Goal: Information Seeking & Learning: Learn about a topic

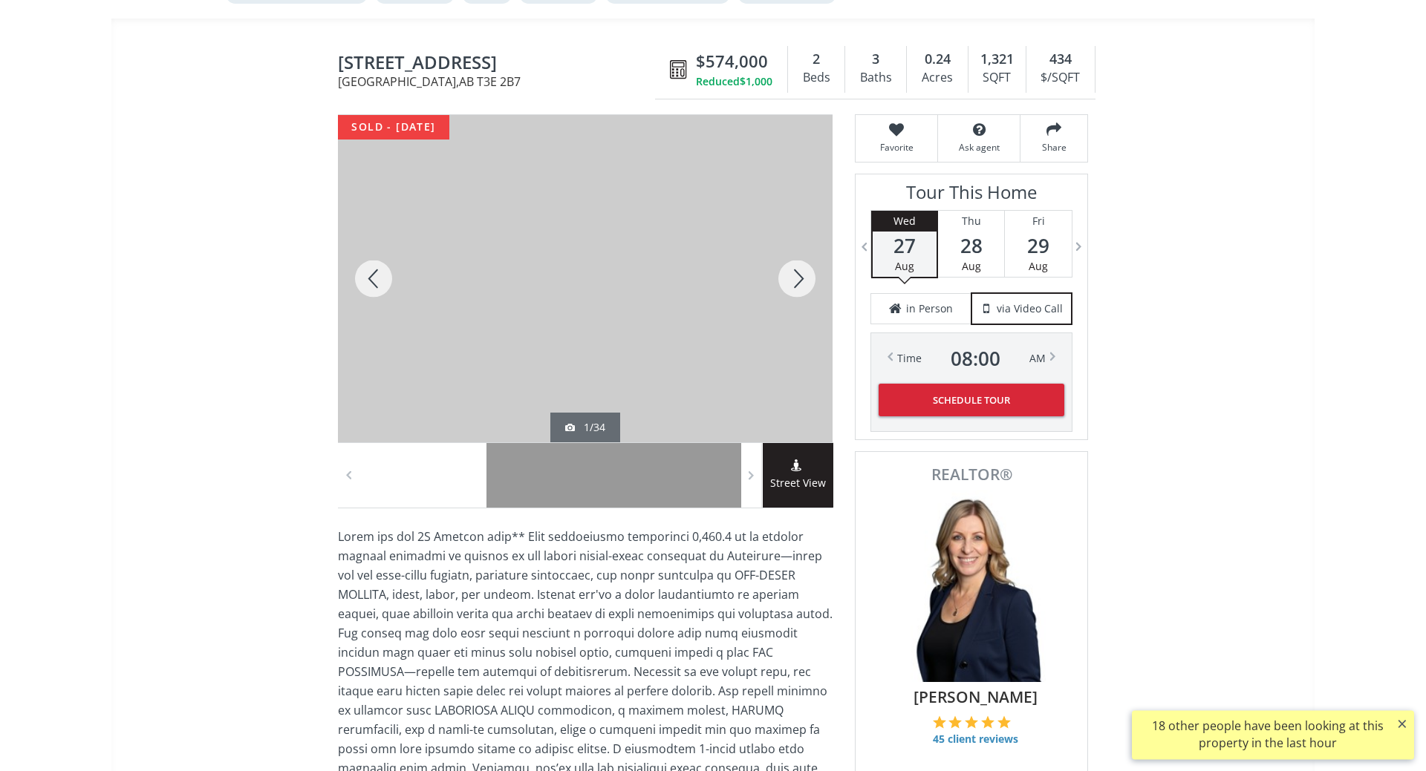
scroll to position [76, 0]
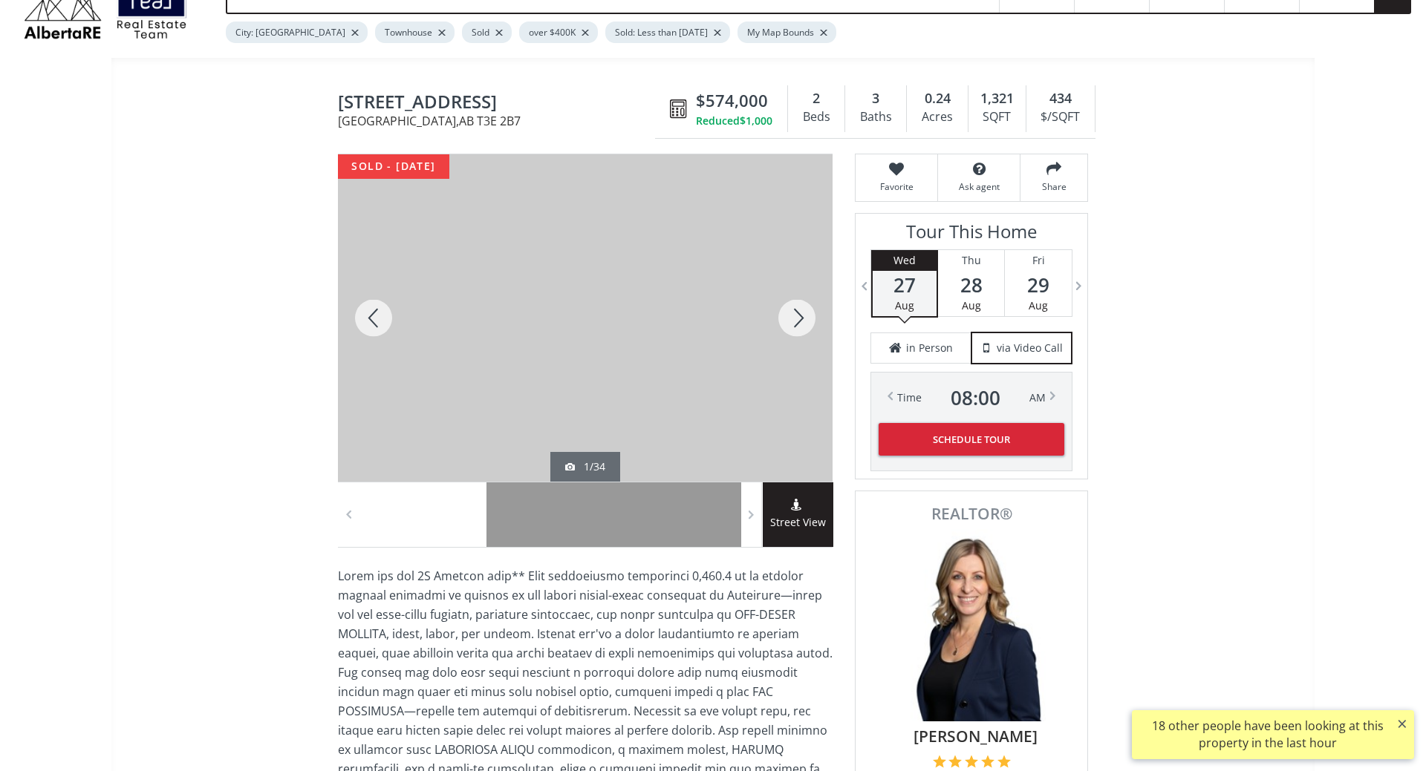
click at [454, 517] on div at bounding box center [454, 515] width 64 height 65
click at [503, 523] on div at bounding box center [518, 515] width 64 height 65
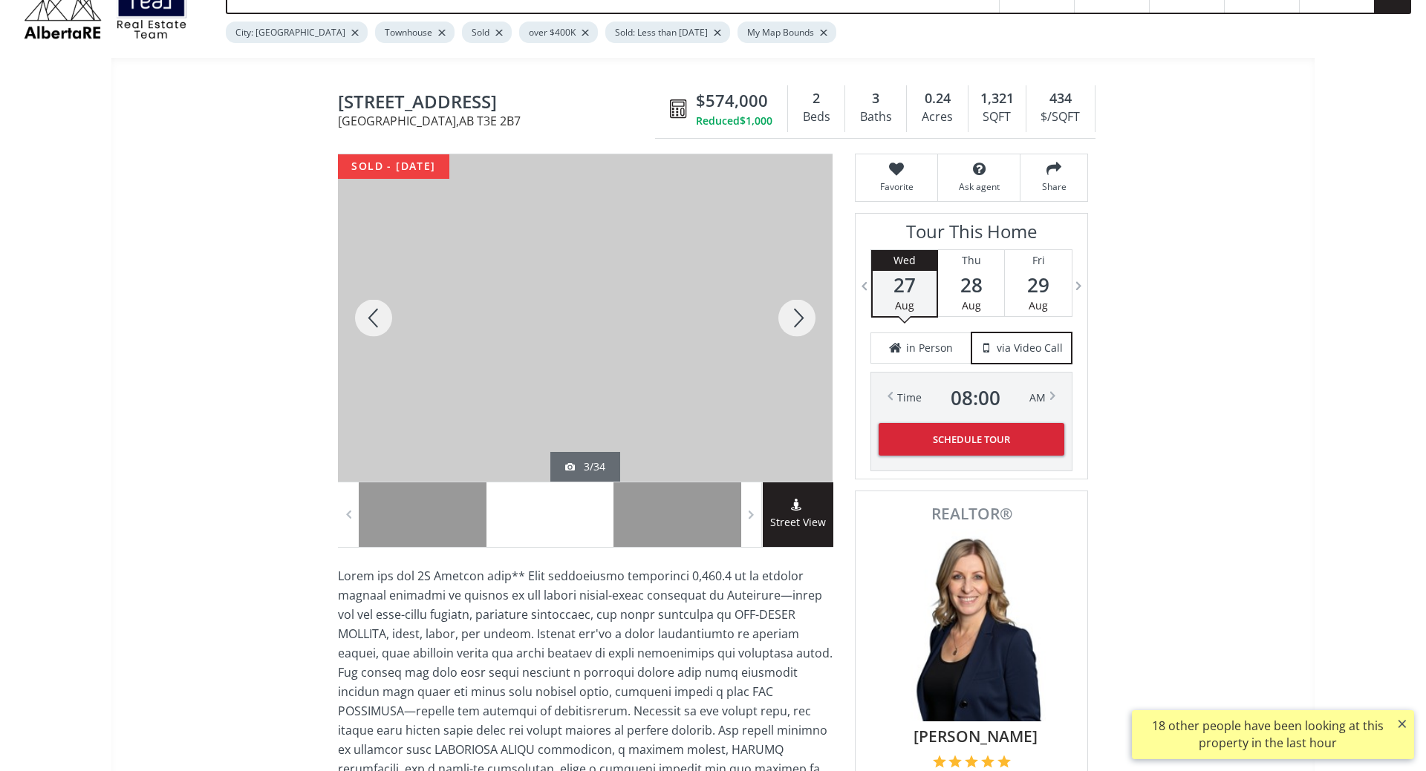
click at [572, 512] on div at bounding box center [581, 515] width 64 height 65
click at [630, 520] on div at bounding box center [645, 515] width 64 height 65
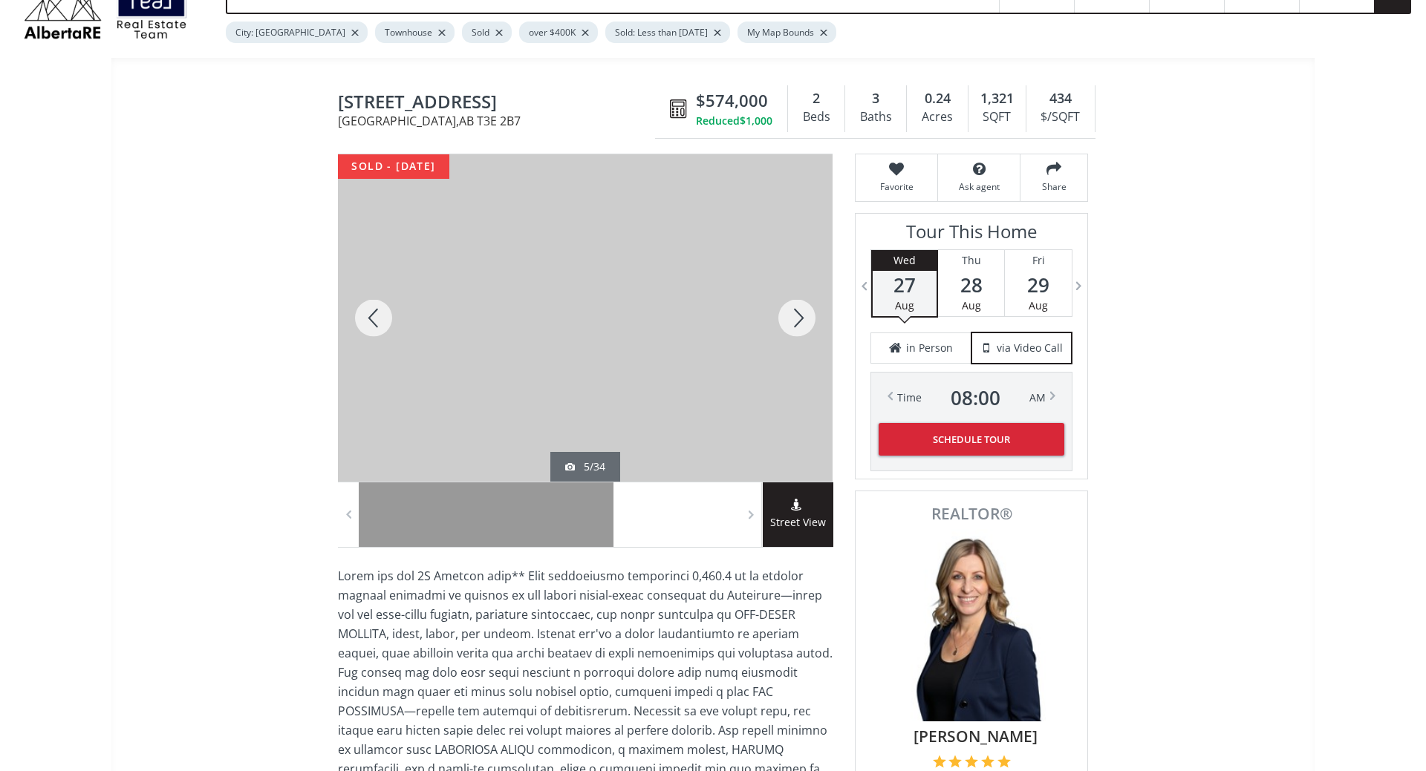
click at [700, 517] on div at bounding box center [709, 515] width 64 height 65
click at [748, 515] on span at bounding box center [751, 515] width 15 height 22
click at [717, 520] on div at bounding box center [709, 515] width 64 height 65
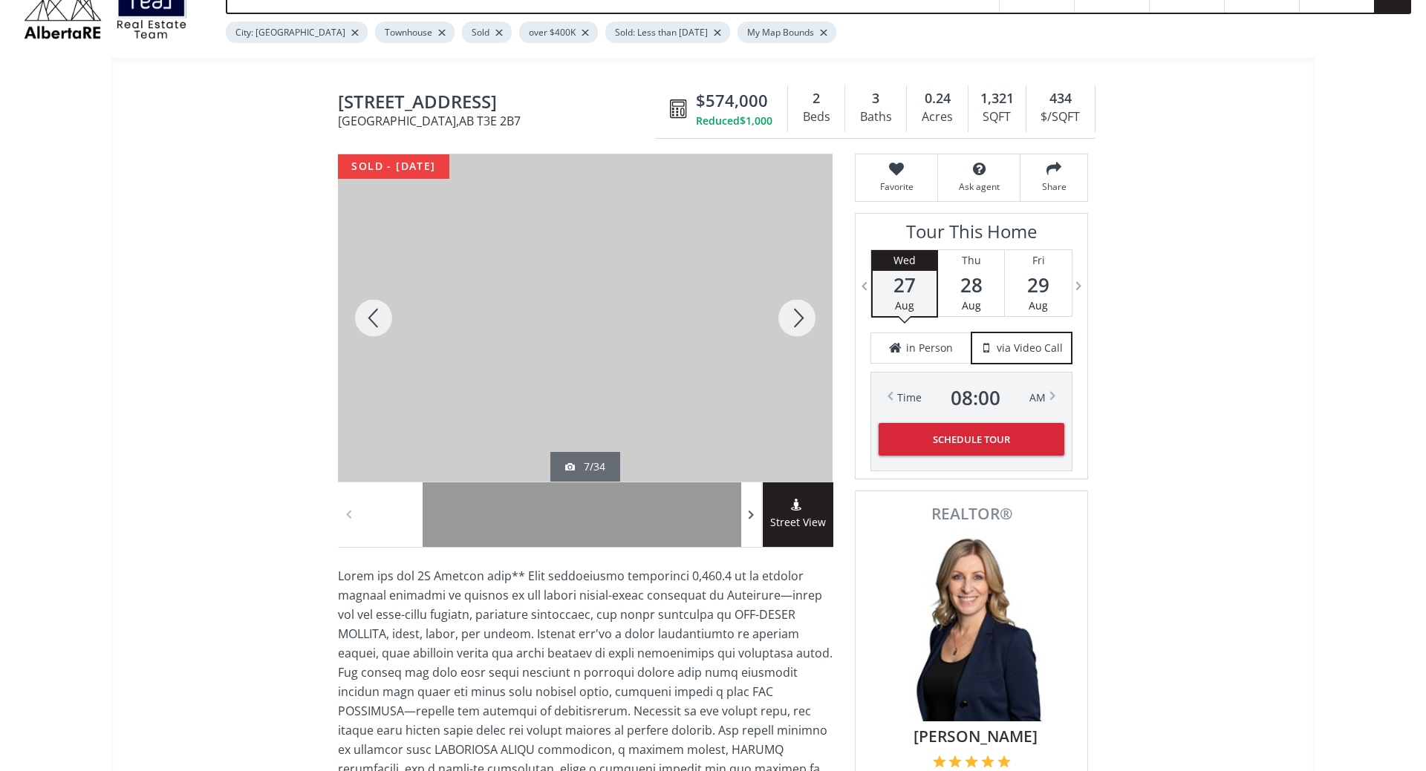
click at [747, 518] on span at bounding box center [751, 515] width 15 height 22
click at [717, 516] on div at bounding box center [709, 515] width 64 height 65
click at [748, 518] on span at bounding box center [751, 515] width 15 height 22
click at [727, 517] on div at bounding box center [709, 515] width 64 height 65
click at [746, 520] on span at bounding box center [751, 515] width 15 height 22
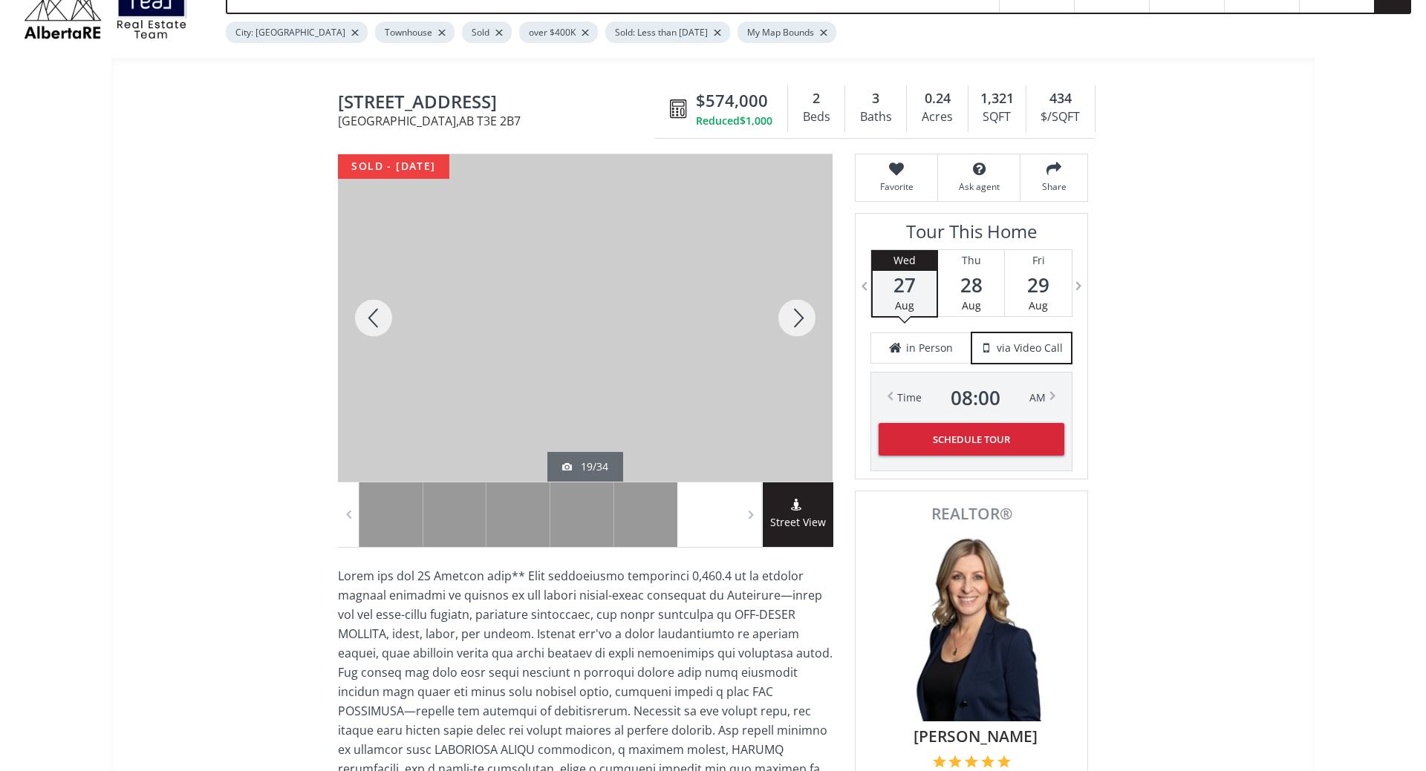
click at [717, 518] on div at bounding box center [709, 515] width 64 height 65
click at [791, 329] on div at bounding box center [796, 317] width 71 height 327
click at [787, 330] on div at bounding box center [796, 317] width 71 height 327
click at [794, 324] on div at bounding box center [796, 317] width 71 height 327
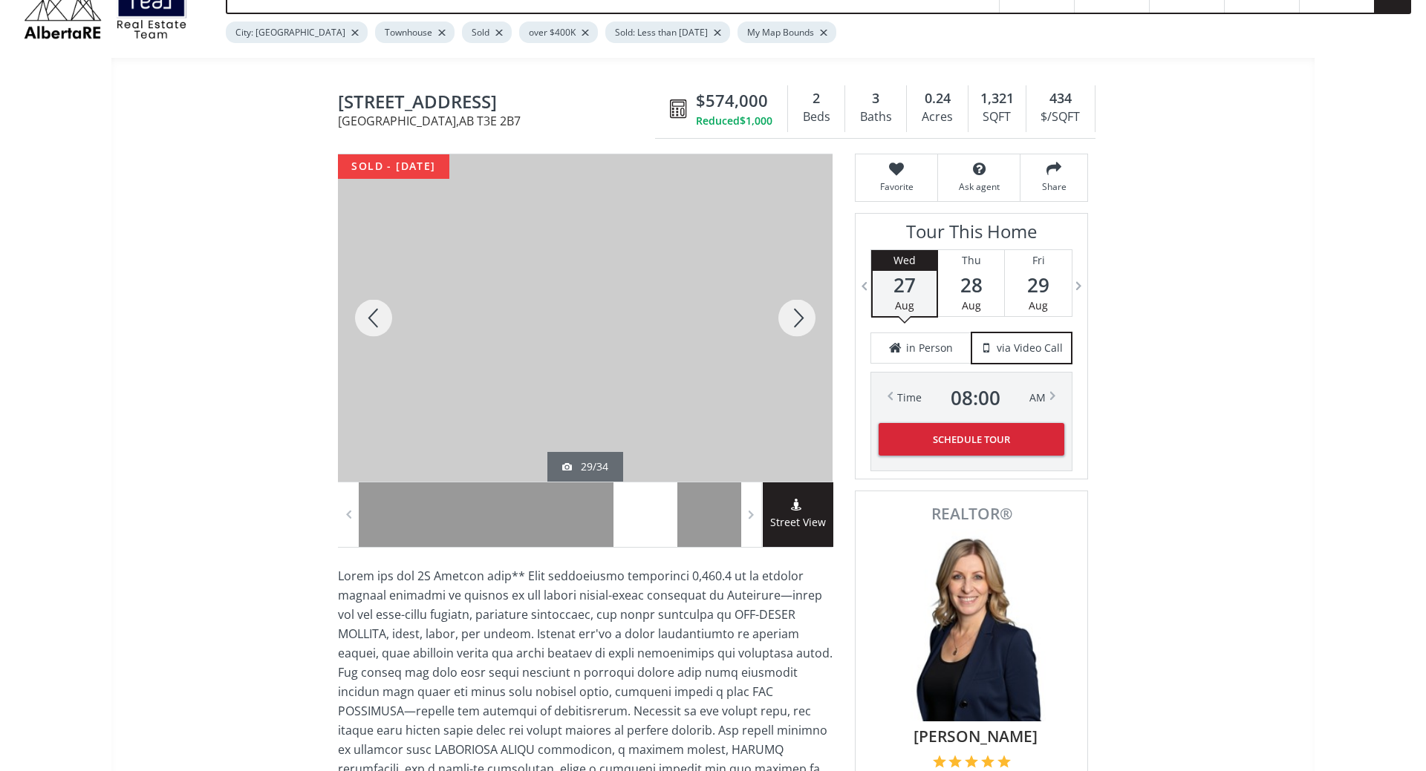
click at [794, 324] on div at bounding box center [796, 317] width 71 height 327
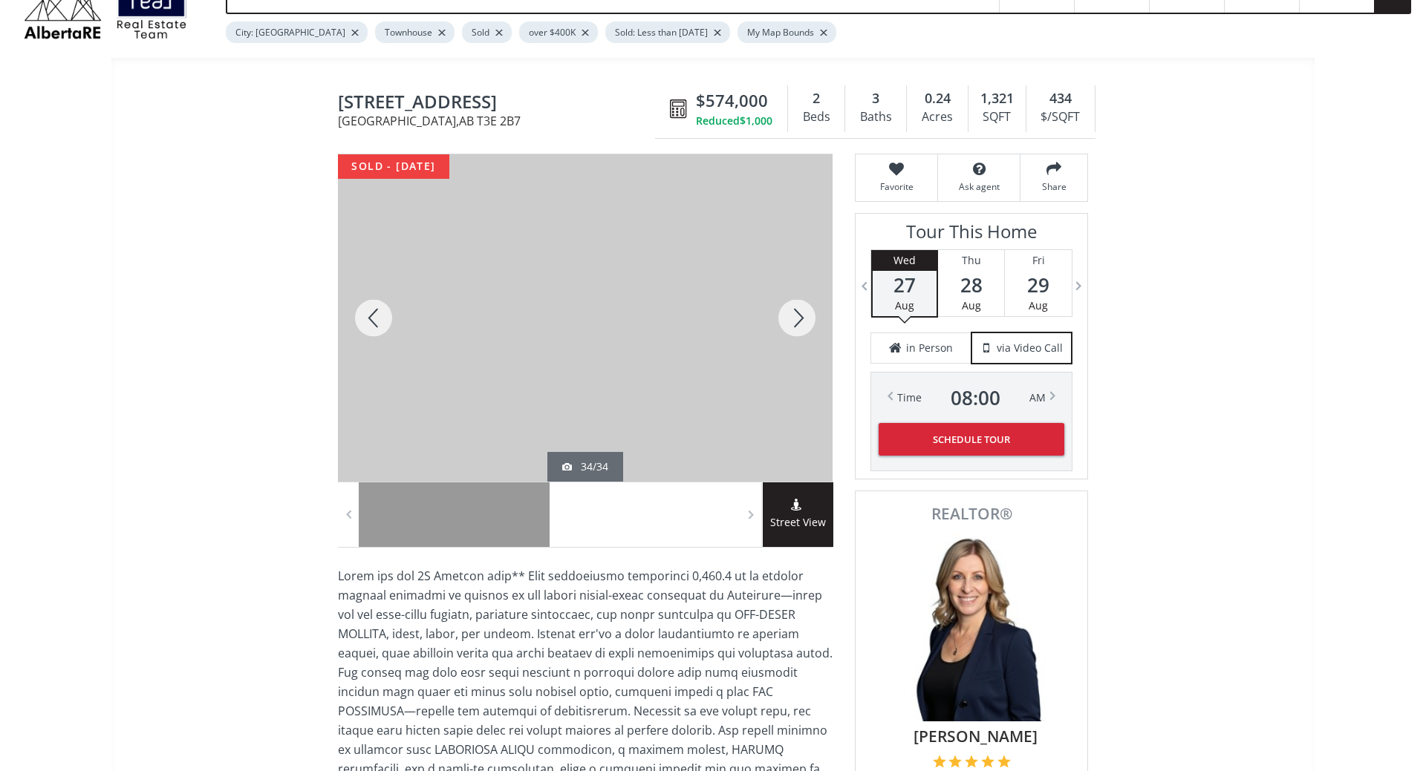
click at [794, 321] on div at bounding box center [796, 317] width 71 height 327
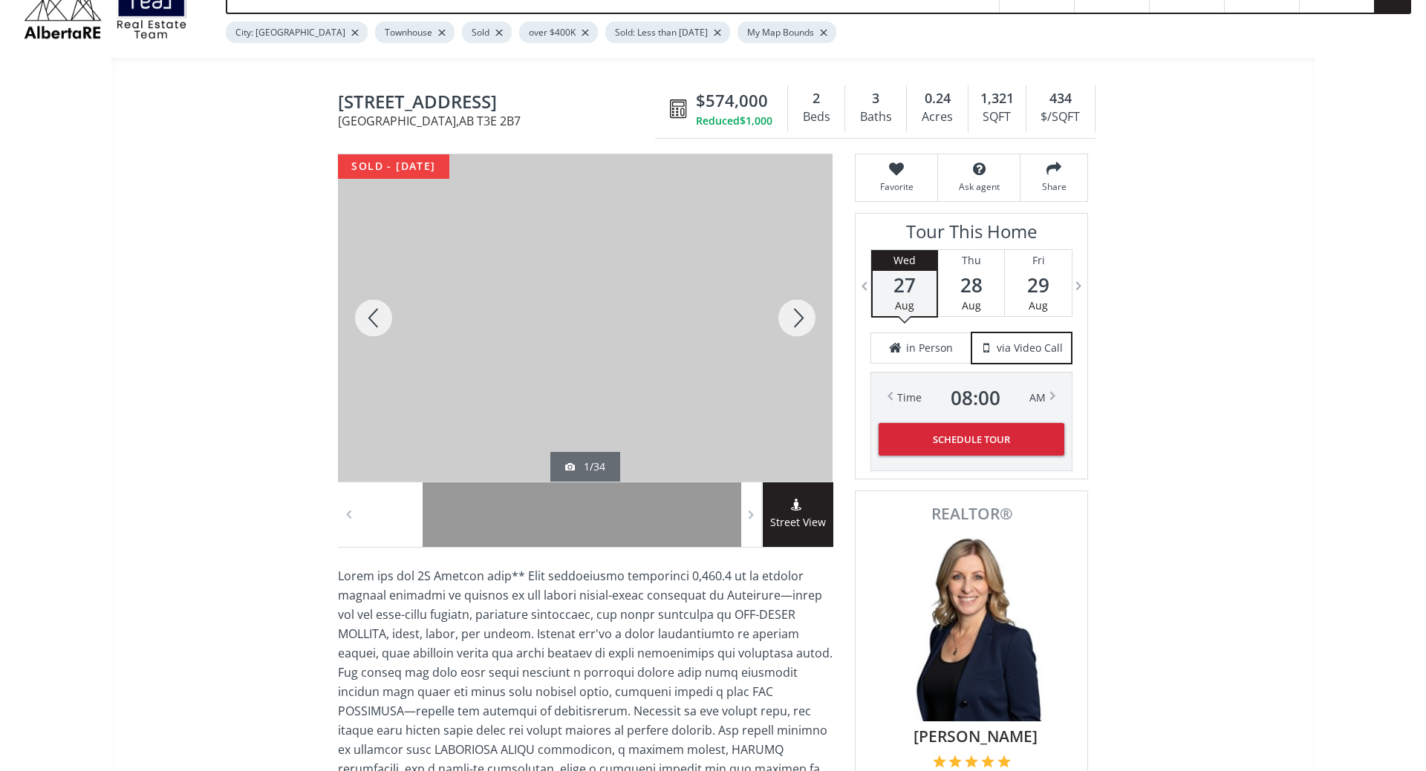
click at [794, 321] on div at bounding box center [796, 317] width 71 height 327
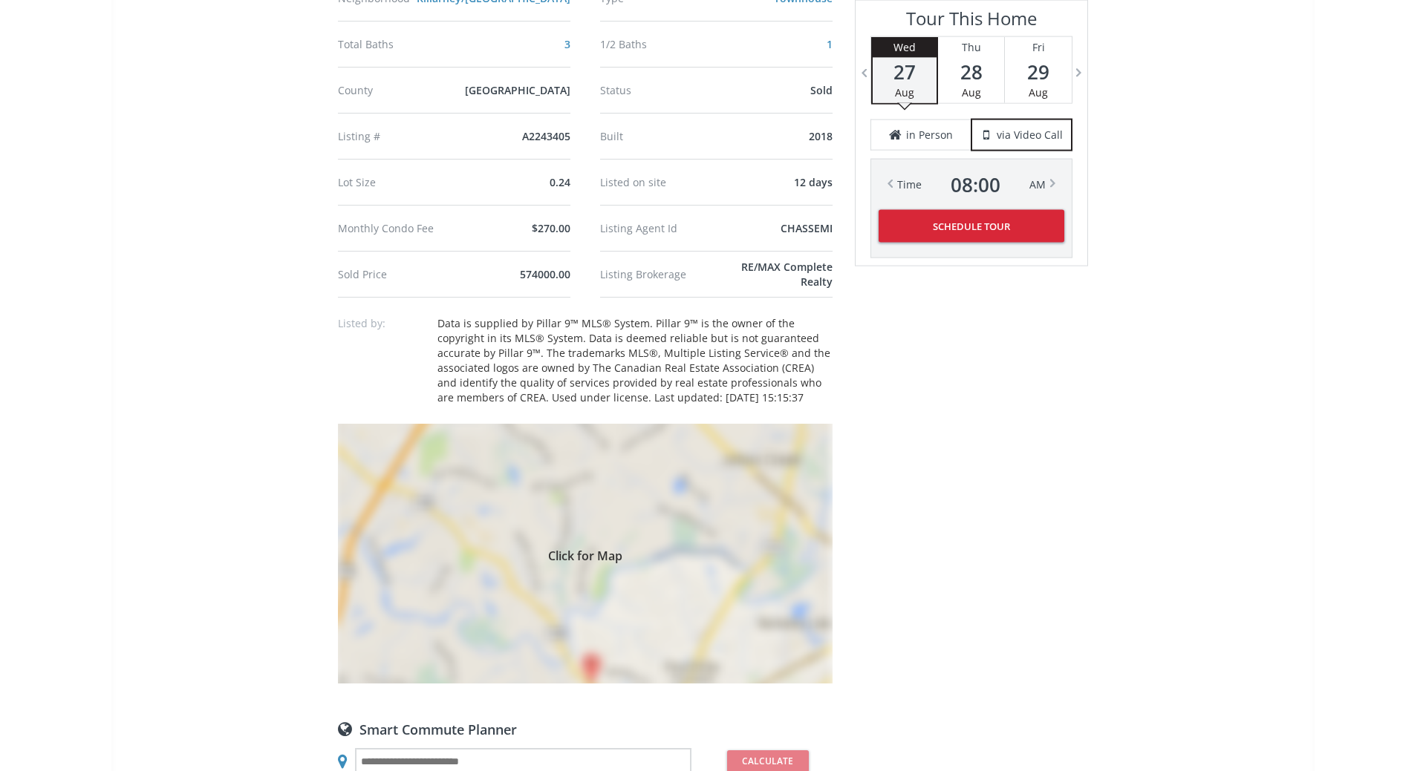
scroll to position [1136, 0]
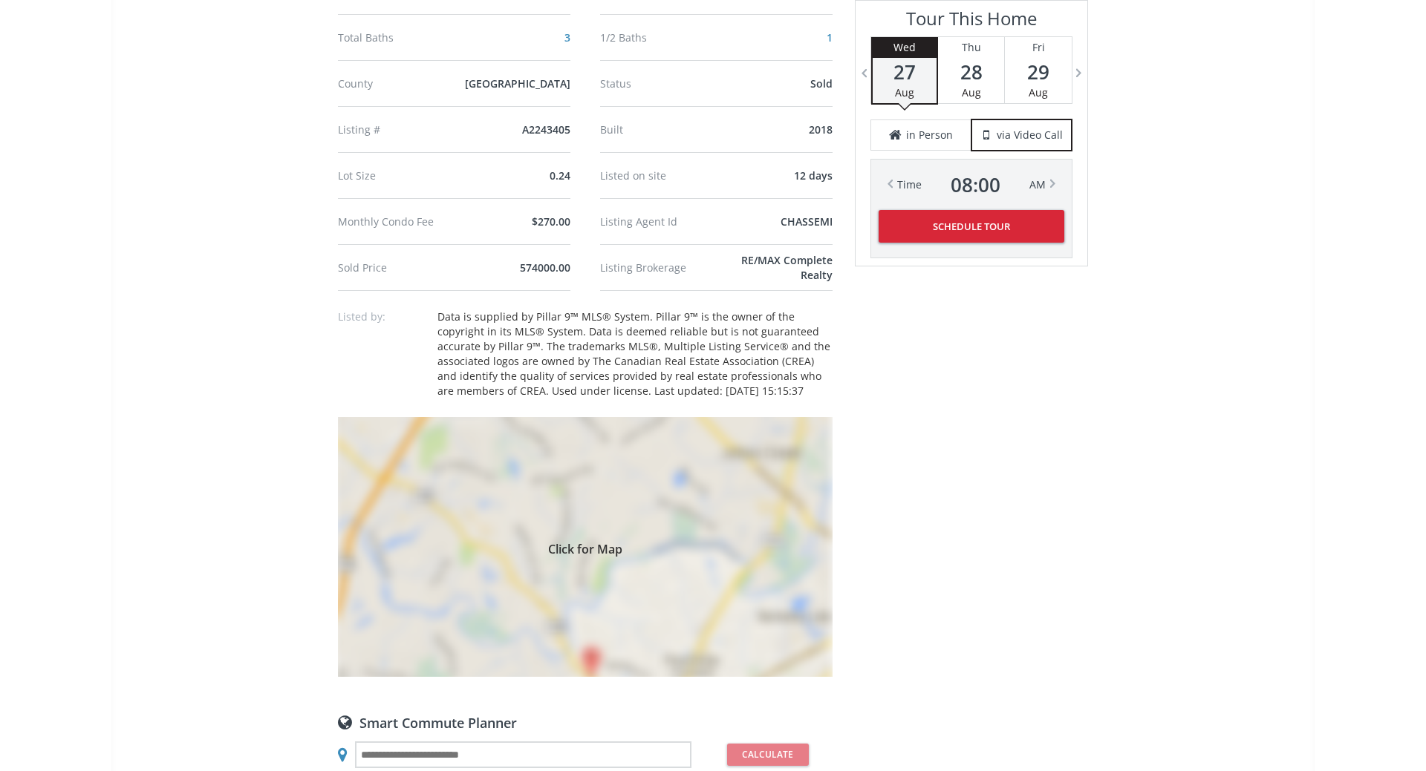
click at [667, 519] on div "Click for Map" at bounding box center [585, 547] width 494 height 260
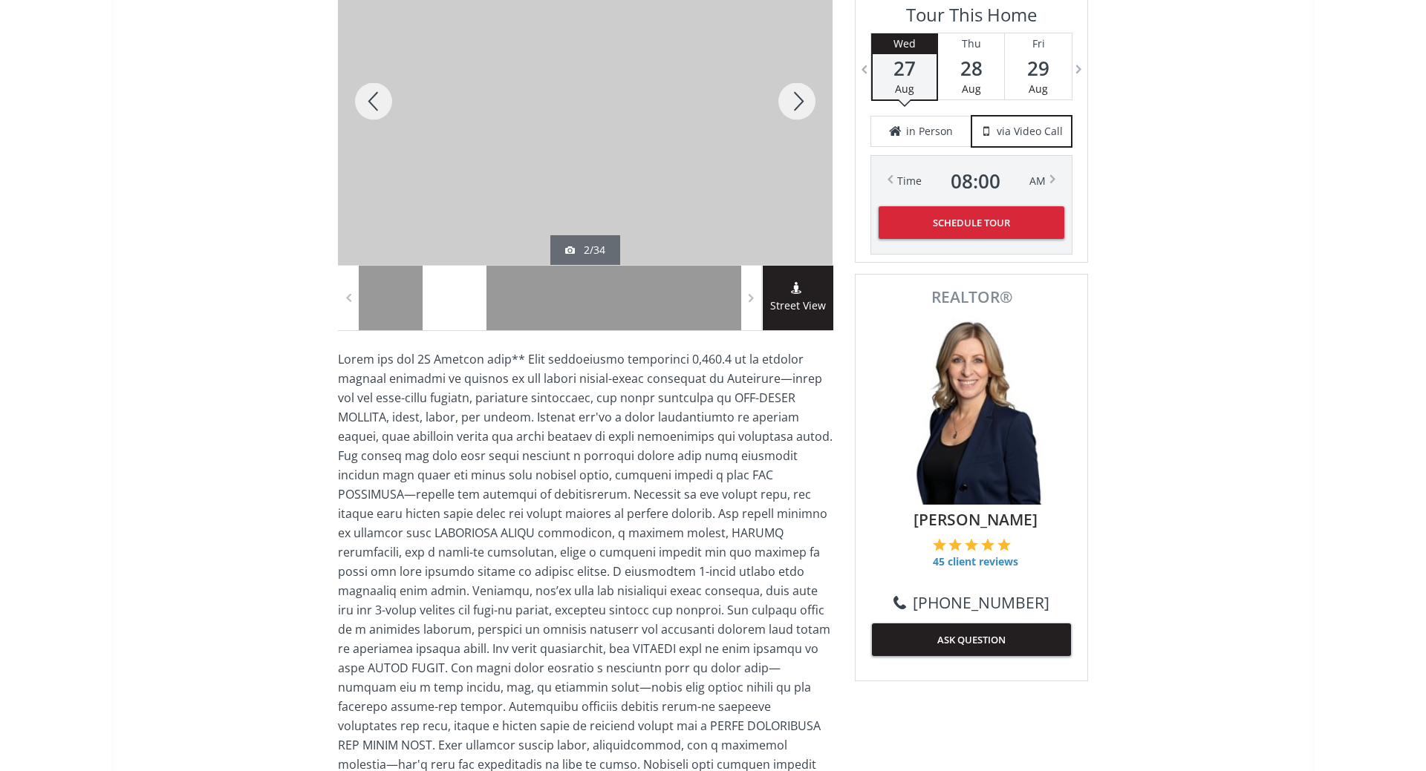
scroll to position [0, 0]
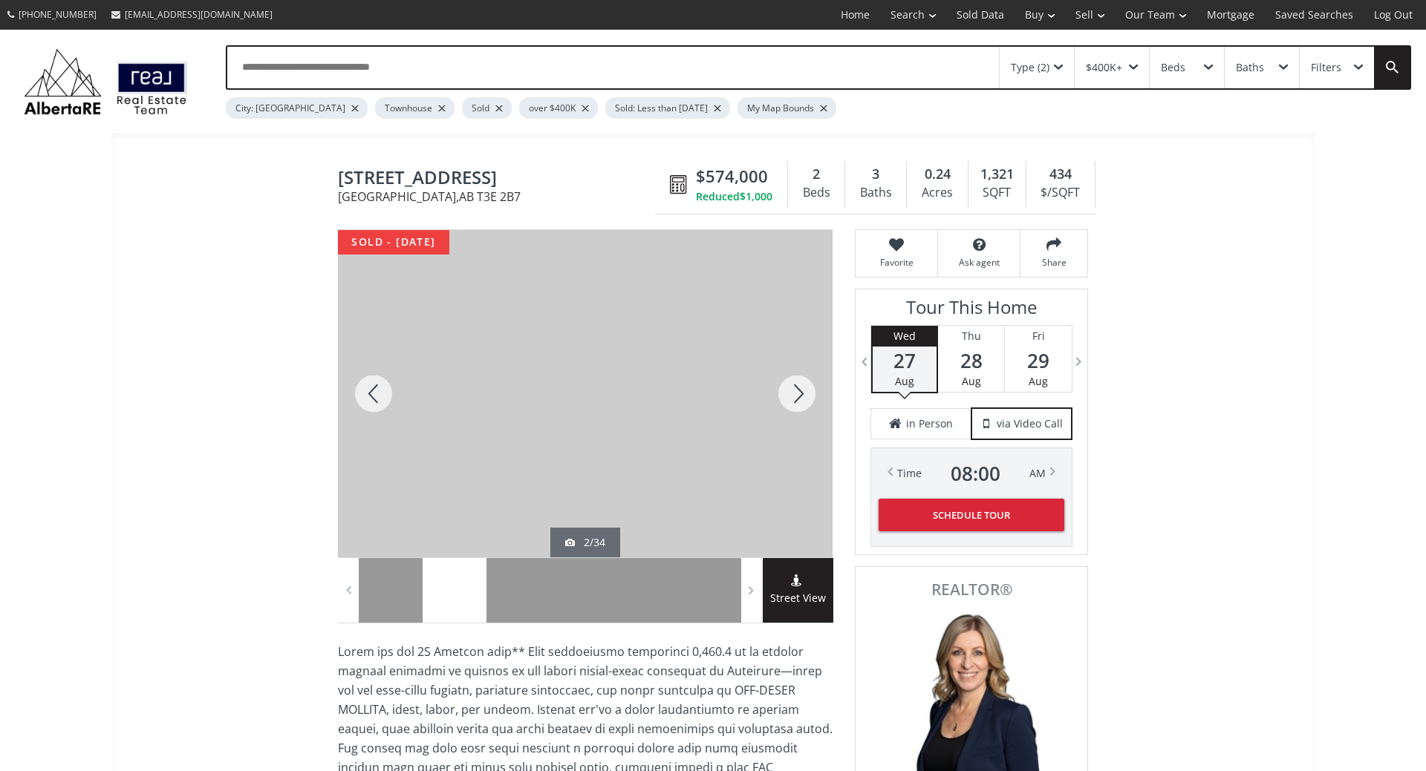
click at [803, 394] on div at bounding box center [796, 393] width 71 height 327
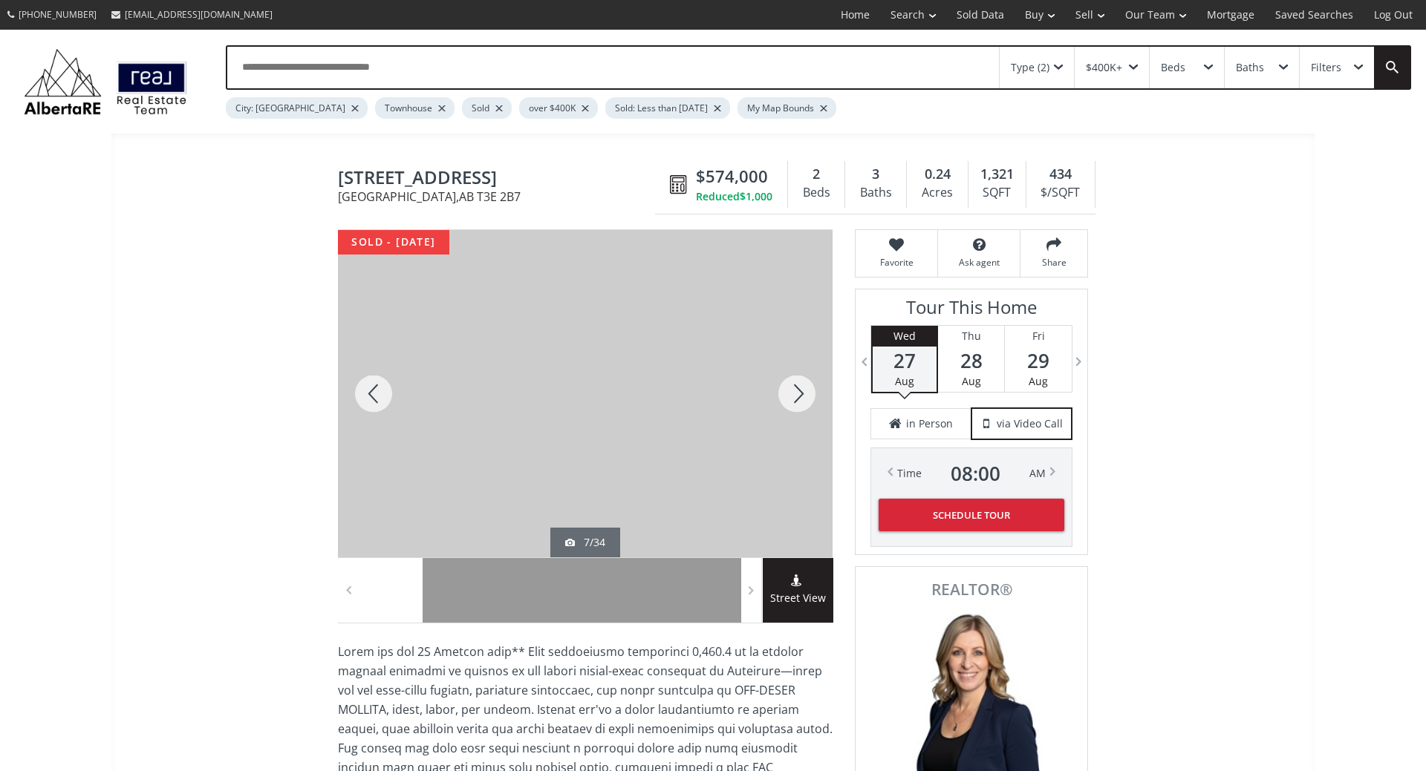
click at [803, 394] on div at bounding box center [796, 393] width 71 height 327
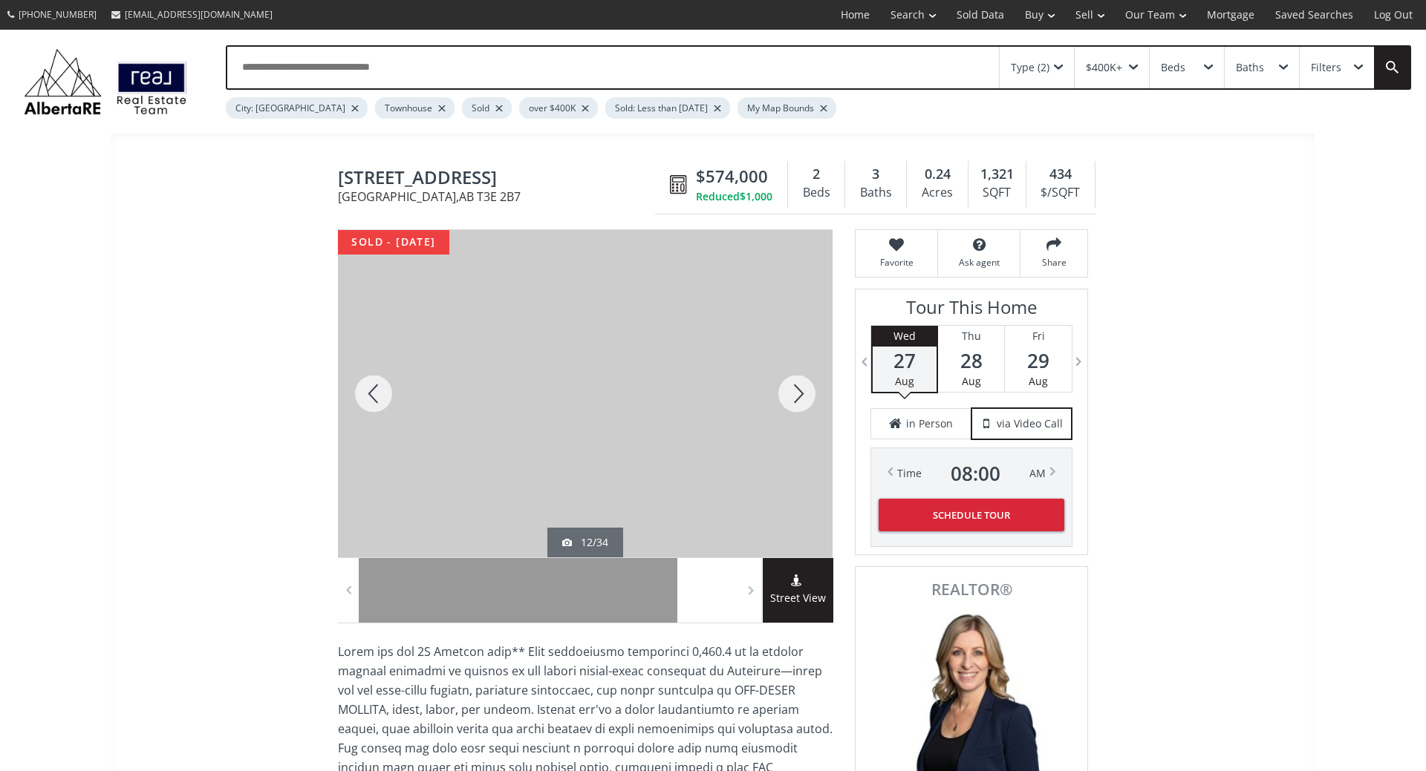
click at [803, 394] on div at bounding box center [796, 393] width 71 height 327
click at [802, 394] on div at bounding box center [796, 393] width 71 height 327
click at [797, 384] on div at bounding box center [796, 393] width 71 height 327
click at [797, 391] on div at bounding box center [796, 393] width 71 height 327
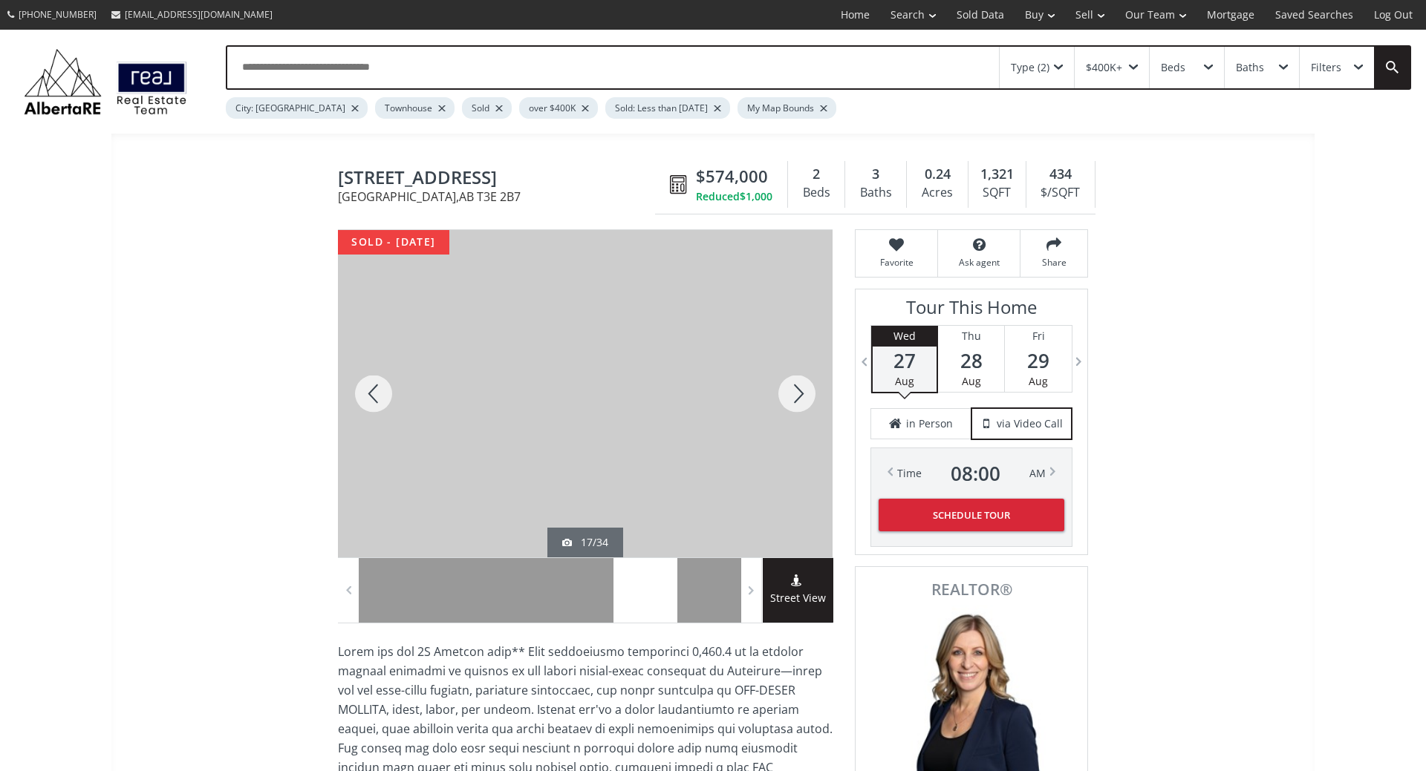
click at [797, 391] on div at bounding box center [796, 393] width 71 height 327
click at [371, 398] on div at bounding box center [373, 393] width 71 height 327
click at [786, 396] on div at bounding box center [796, 393] width 71 height 327
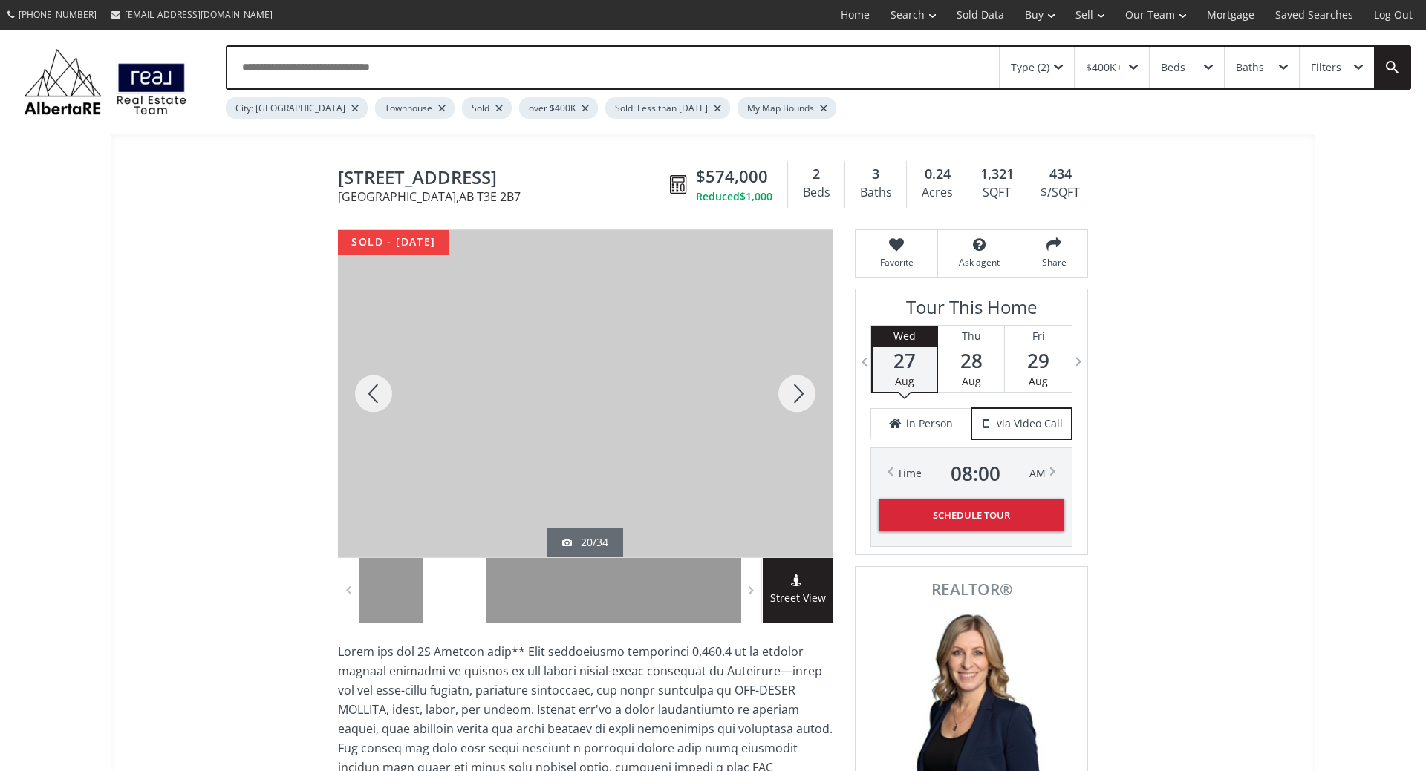
click at [786, 396] on div at bounding box center [796, 393] width 71 height 327
click at [789, 397] on div at bounding box center [796, 393] width 71 height 327
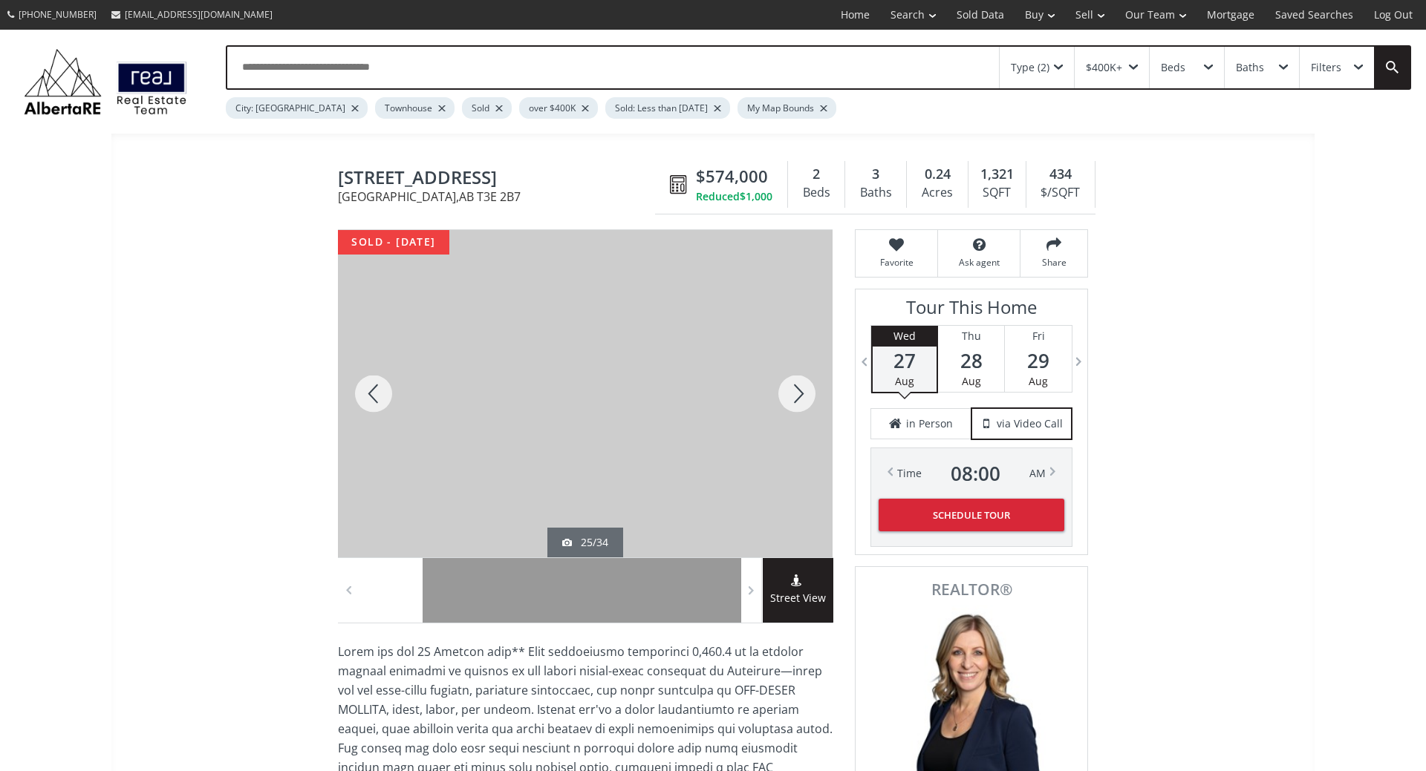
click at [789, 397] on div at bounding box center [796, 393] width 71 height 327
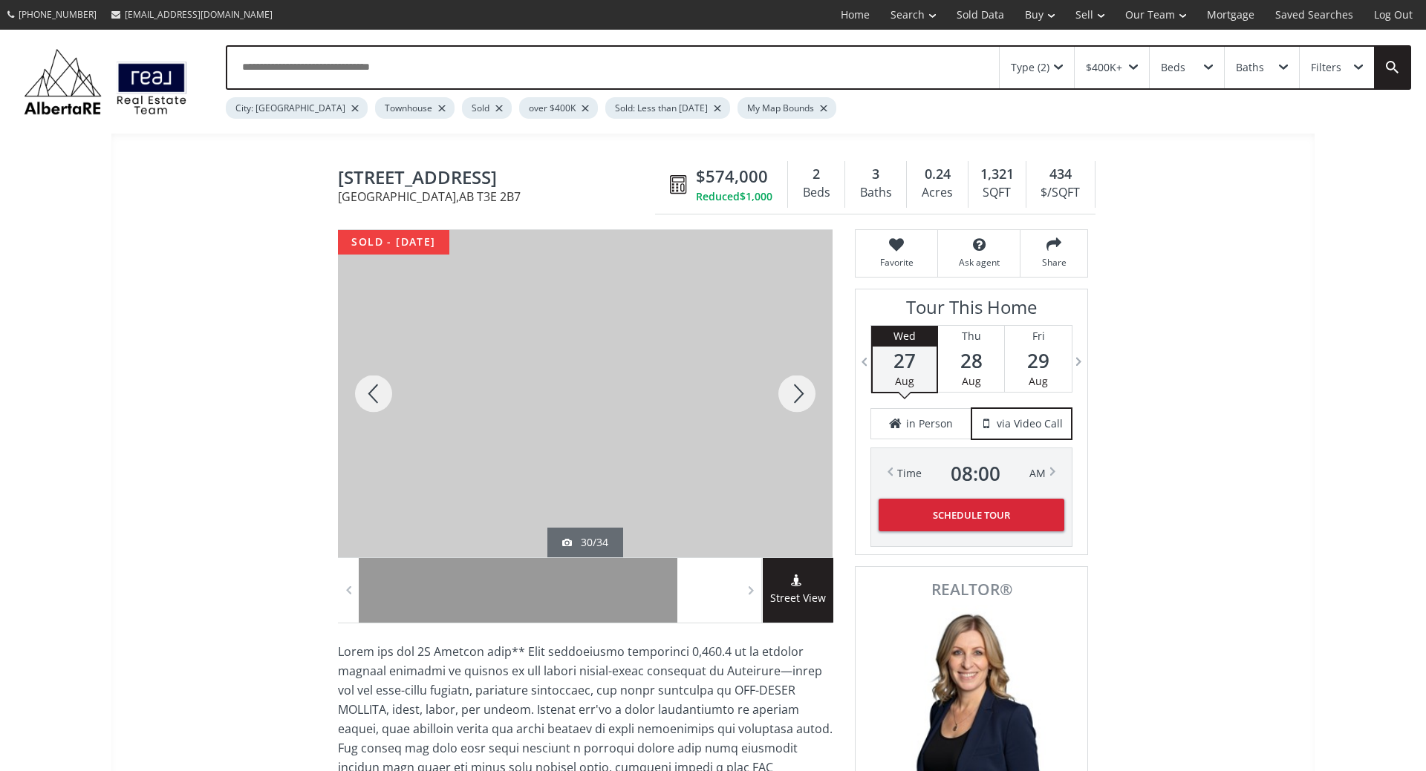
click at [789, 397] on div at bounding box center [796, 393] width 71 height 327
click at [790, 397] on div at bounding box center [796, 393] width 71 height 327
click at [791, 397] on div at bounding box center [796, 393] width 71 height 327
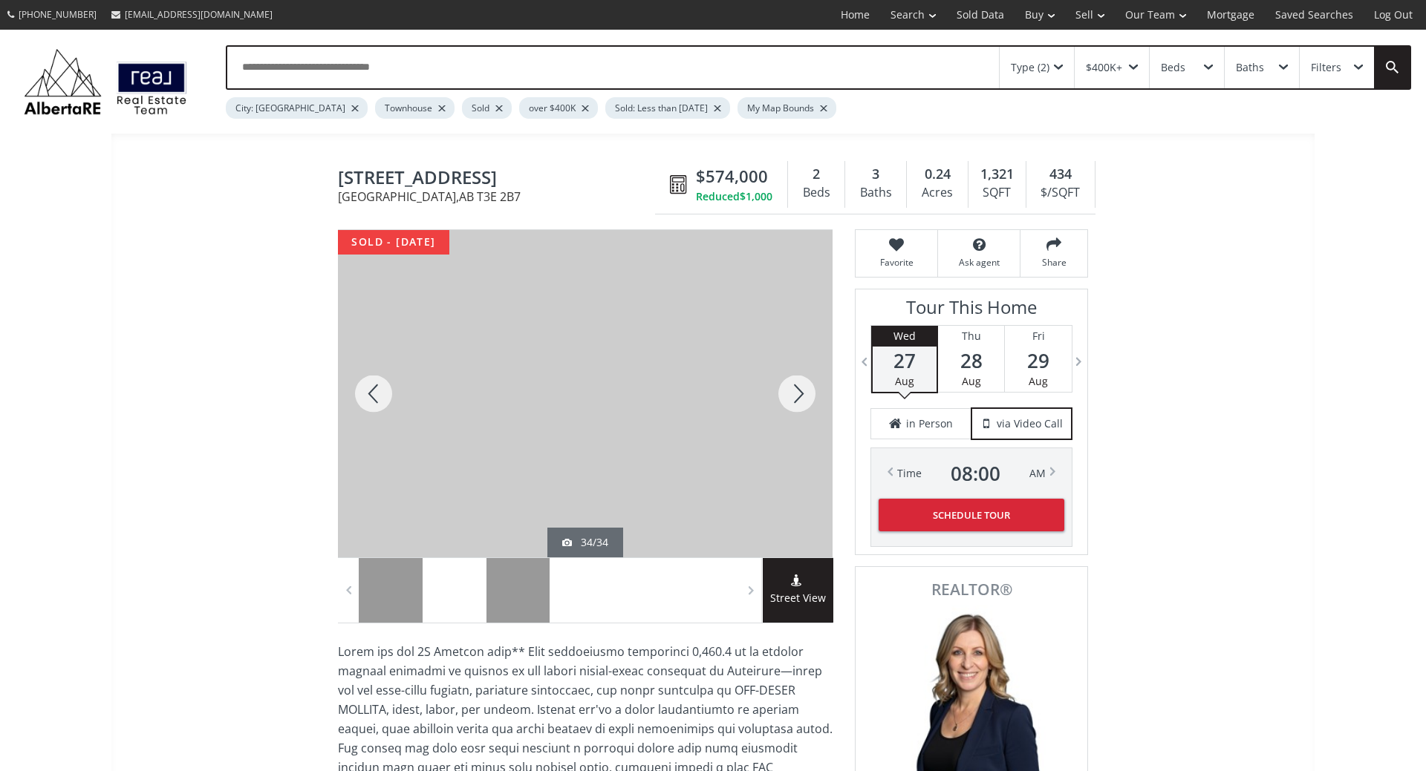
click at [607, 388] on div at bounding box center [585, 393] width 494 height 327
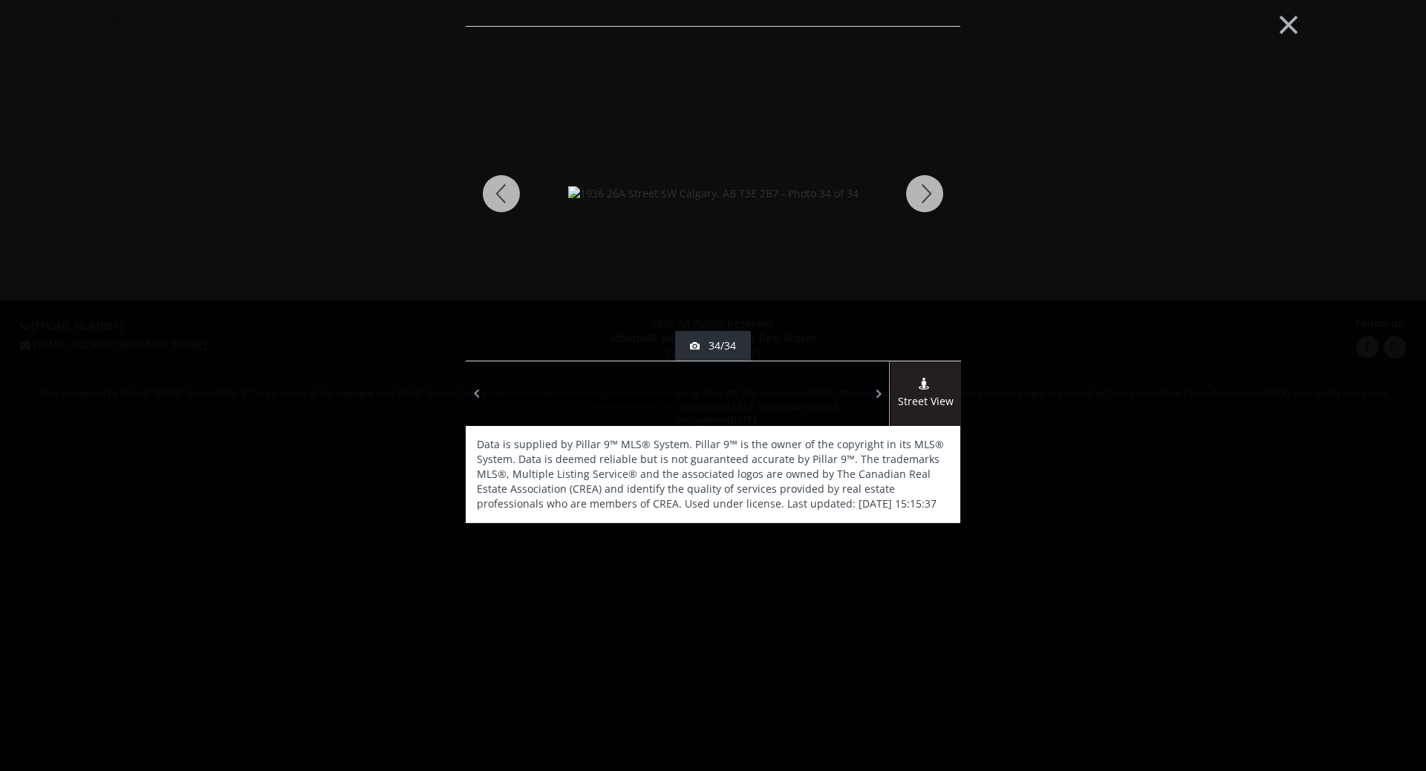
click at [719, 339] on div "34/34" at bounding box center [713, 346] width 46 height 15
click at [1288, 24] on button "×" at bounding box center [1288, 23] width 82 height 61
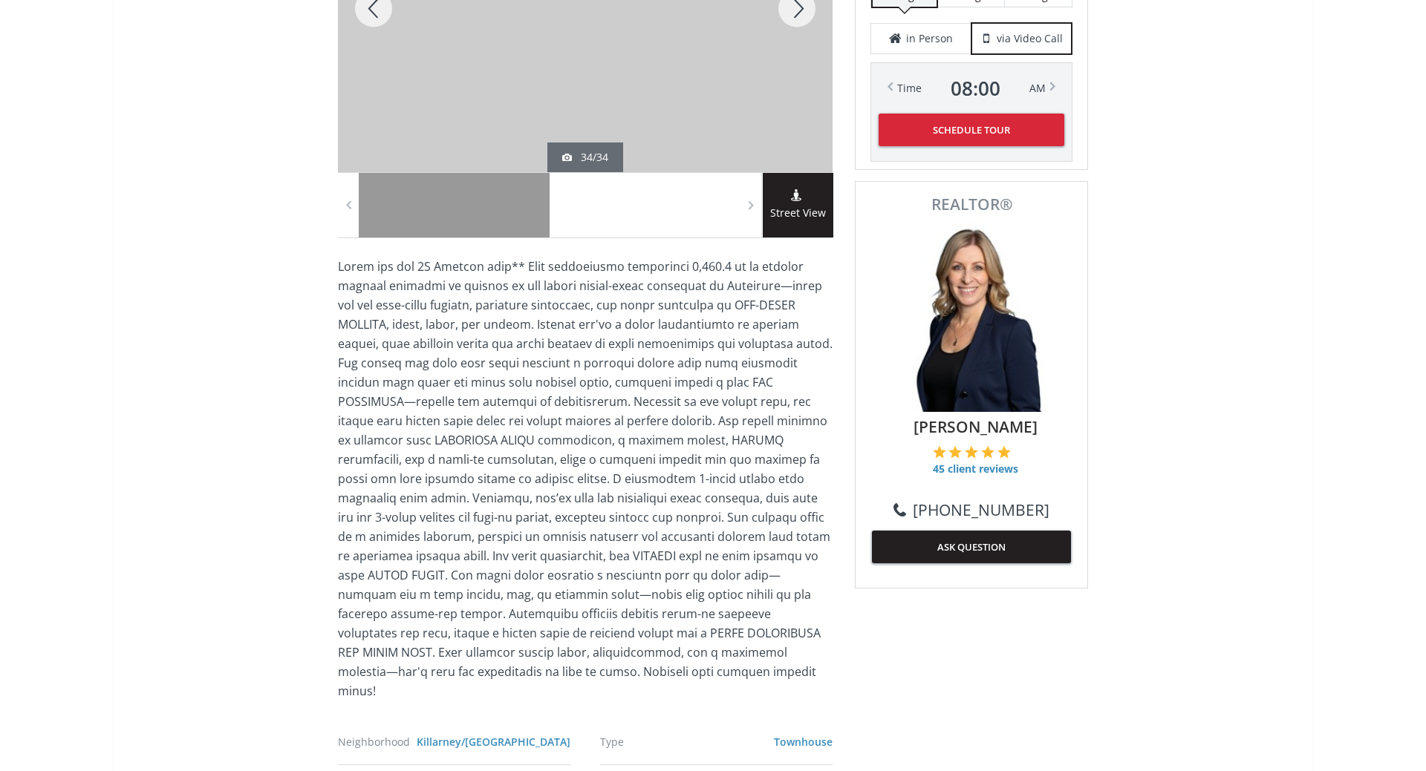
scroll to position [379, 0]
